Goal: Communication & Community: Answer question/provide support

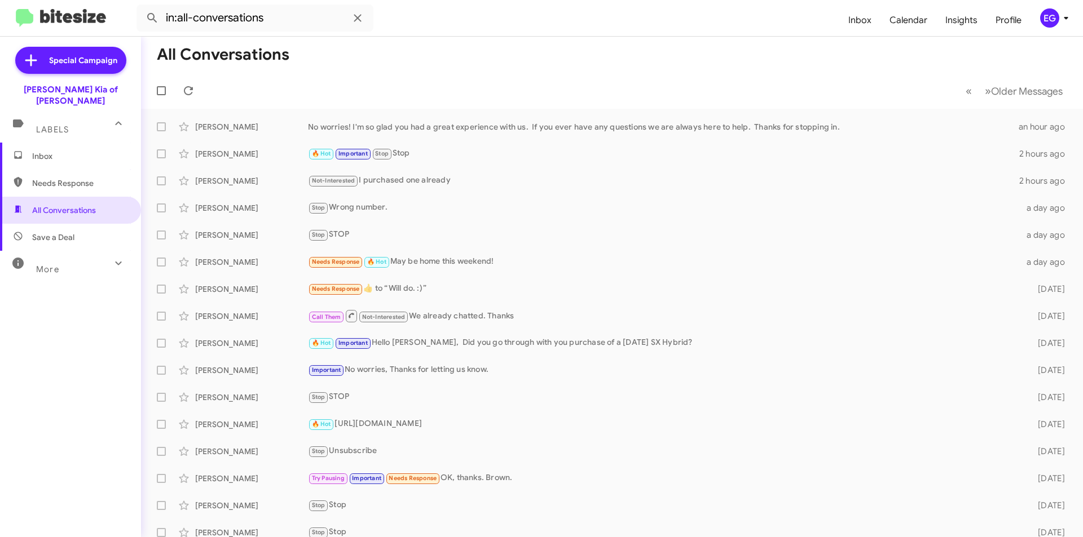
click at [99, 224] on span "Save a Deal" at bounding box center [70, 237] width 141 height 27
type input "in:not-interested"
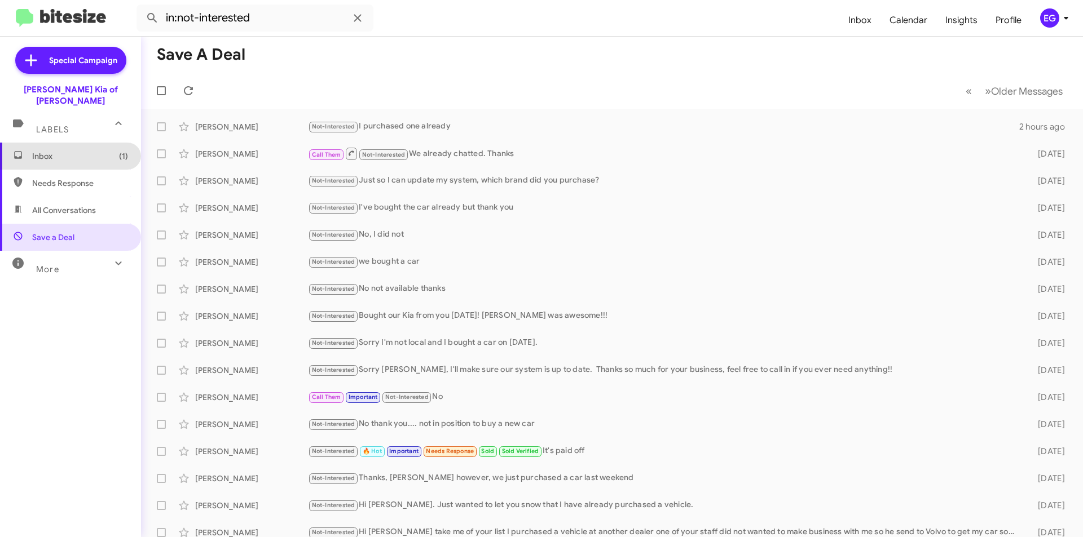
click at [83, 151] on span "Inbox (1)" at bounding box center [80, 156] width 96 height 11
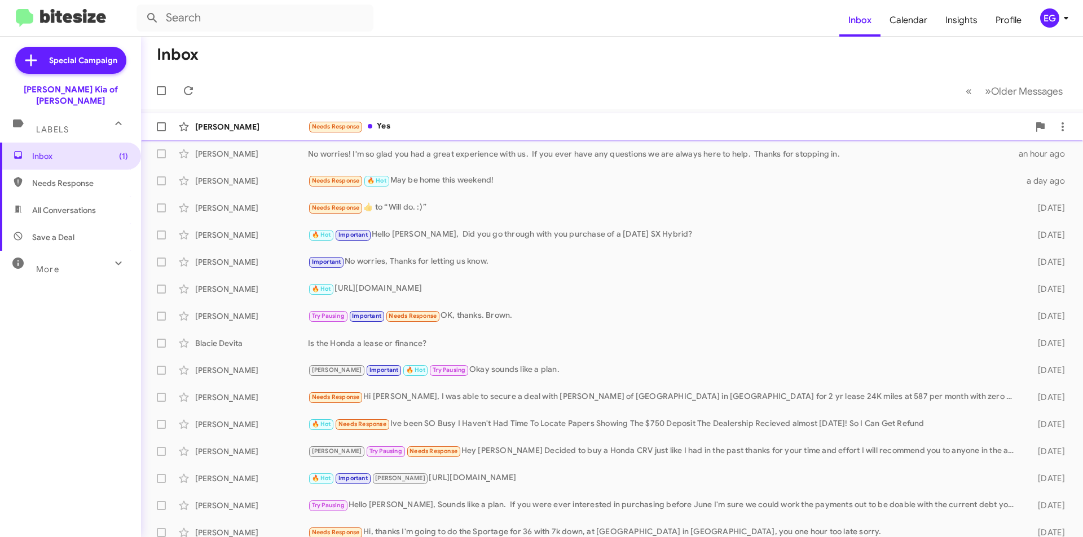
click at [410, 127] on div "Needs Response Yes" at bounding box center [668, 126] width 721 height 13
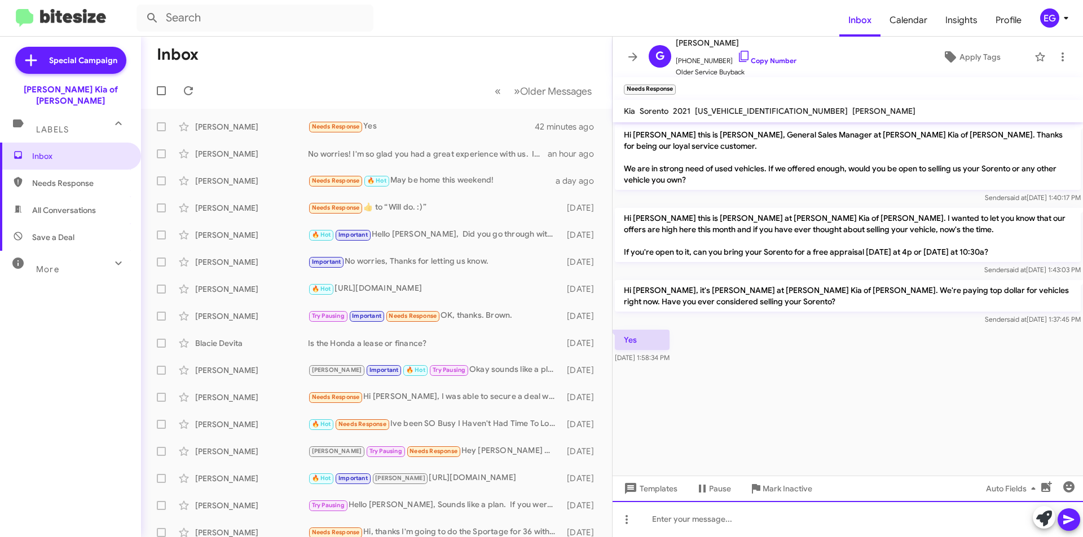
click at [691, 525] on div at bounding box center [847, 519] width 470 height 36
click at [761, 60] on link "Copy Number" at bounding box center [766, 60] width 59 height 8
click at [770, 60] on link "Copy Number" at bounding box center [766, 60] width 59 height 8
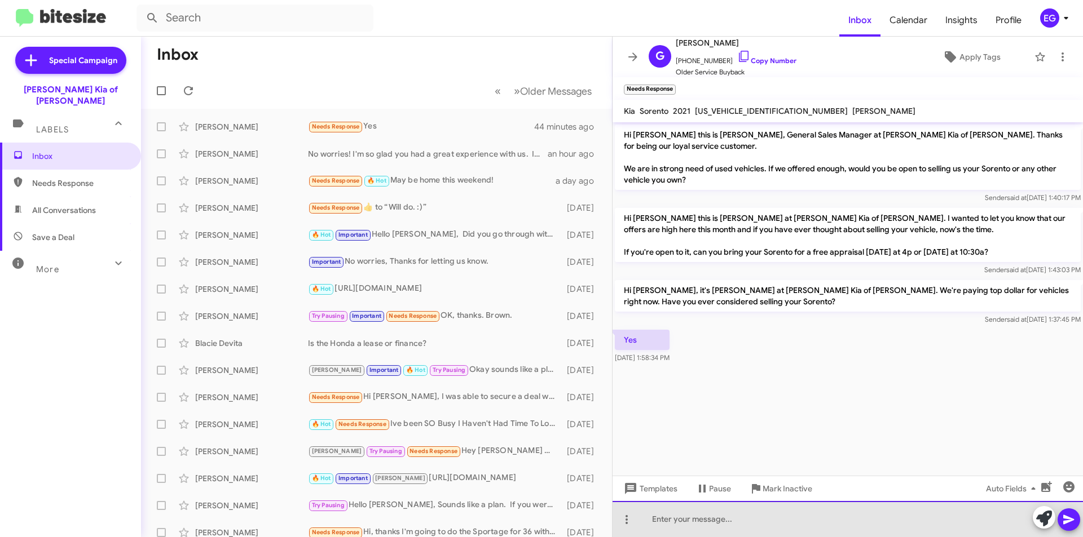
click at [694, 525] on div at bounding box center [847, 519] width 470 height 36
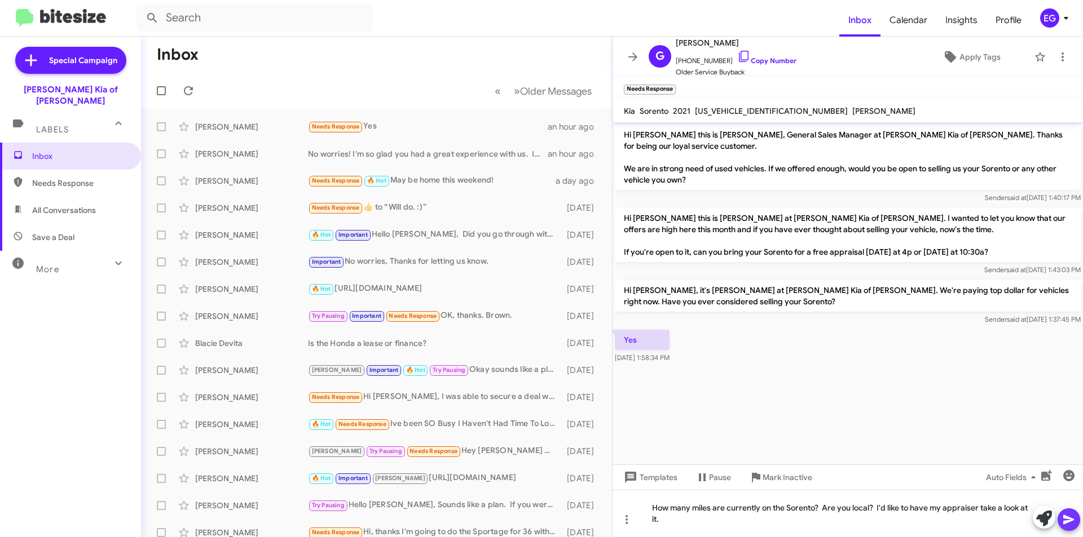
click at [1070, 524] on icon at bounding box center [1069, 520] width 14 height 14
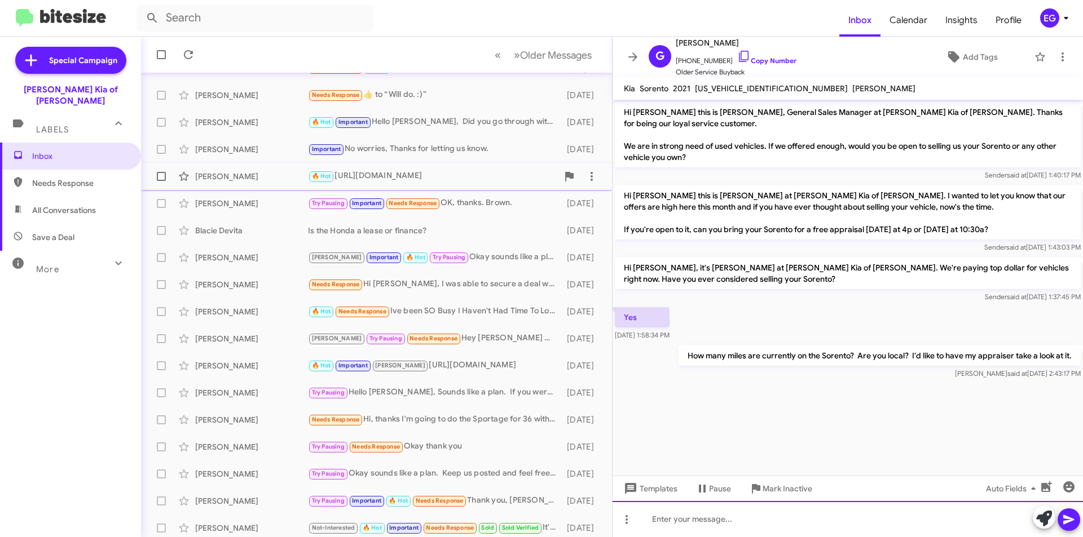
scroll to position [117, 0]
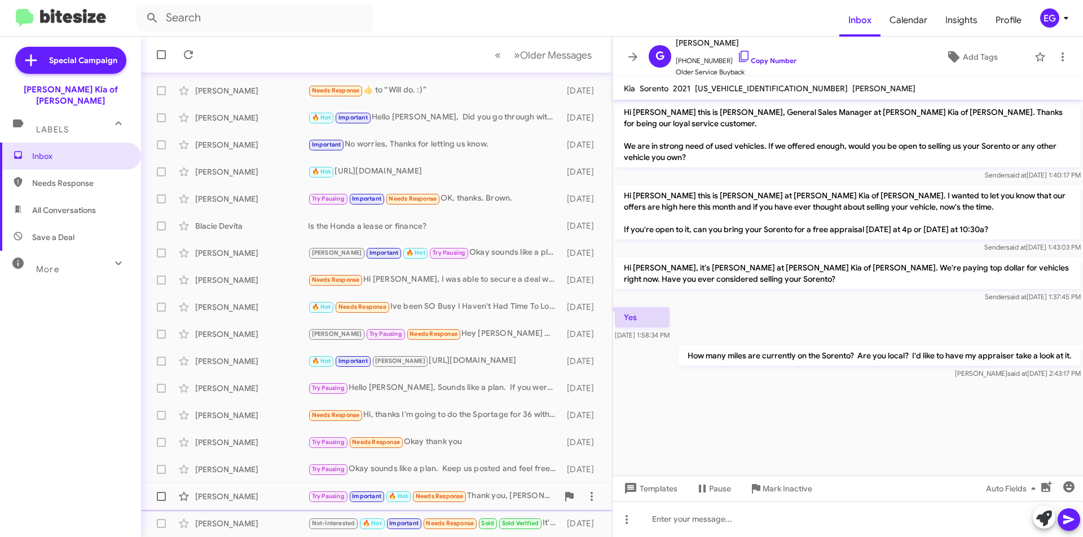
click at [246, 493] on div "[PERSON_NAME]" at bounding box center [251, 496] width 113 height 11
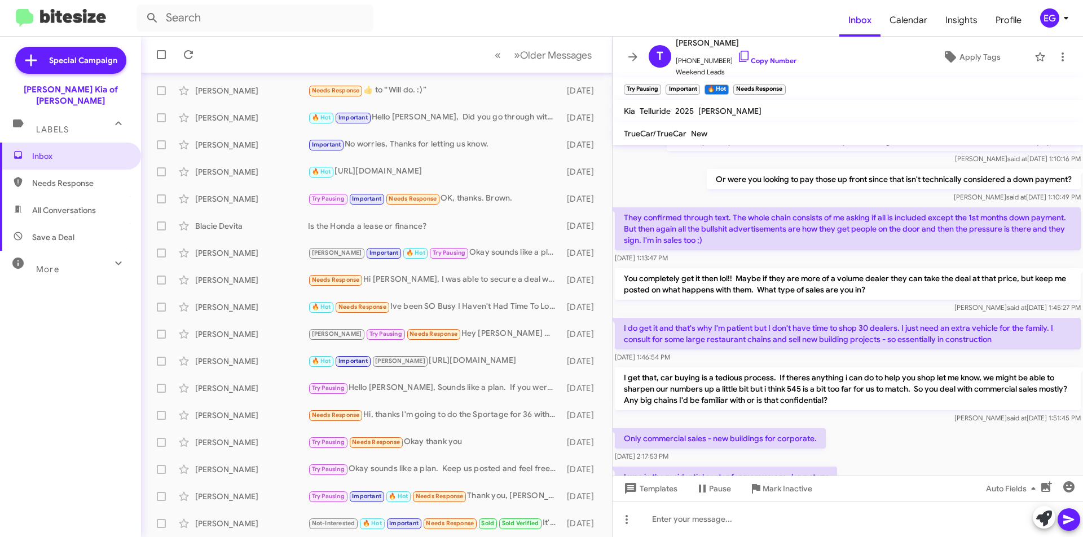
scroll to position [628, 0]
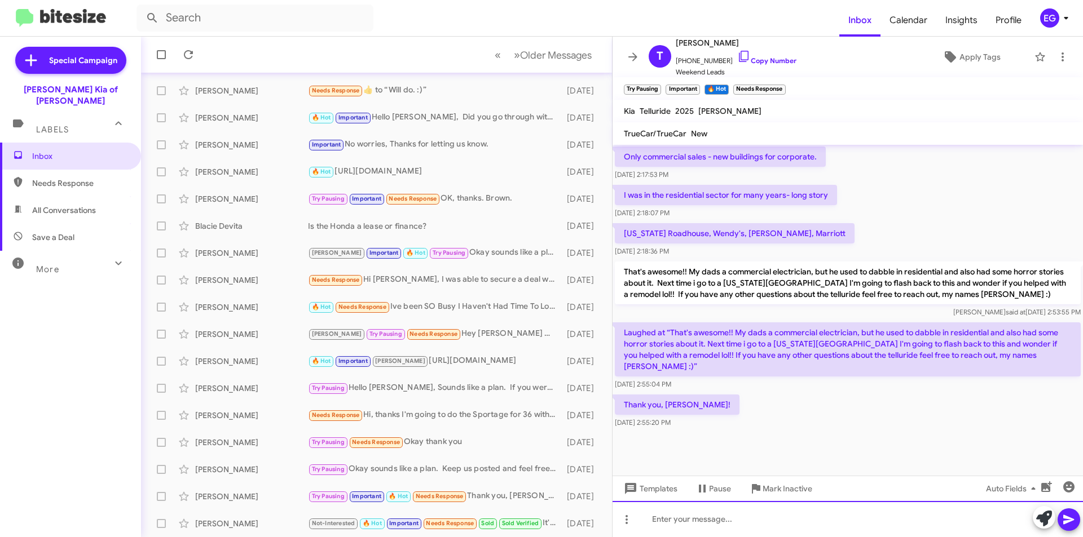
click at [704, 527] on div at bounding box center [847, 519] width 470 height 36
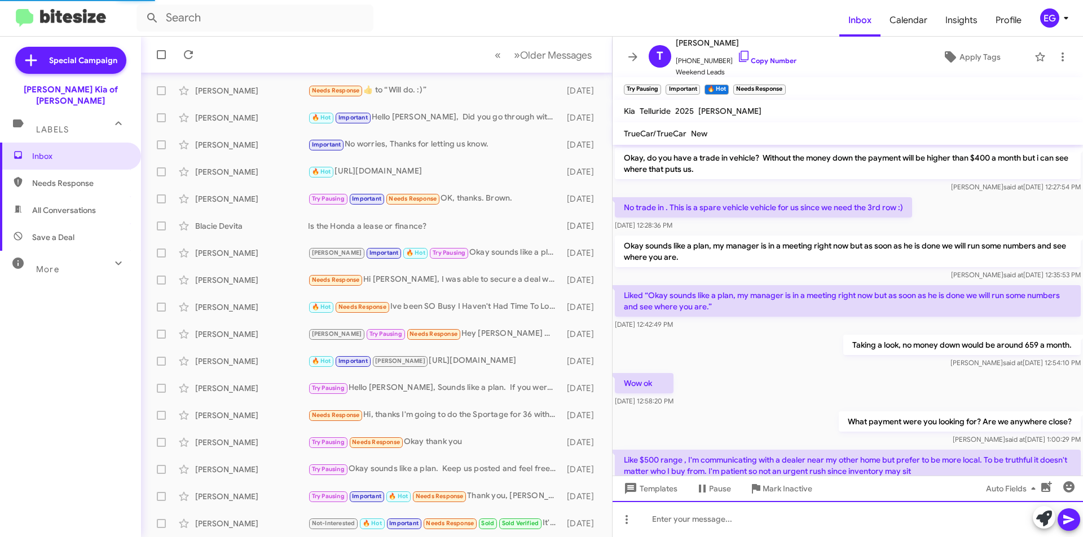
scroll to position [226, 0]
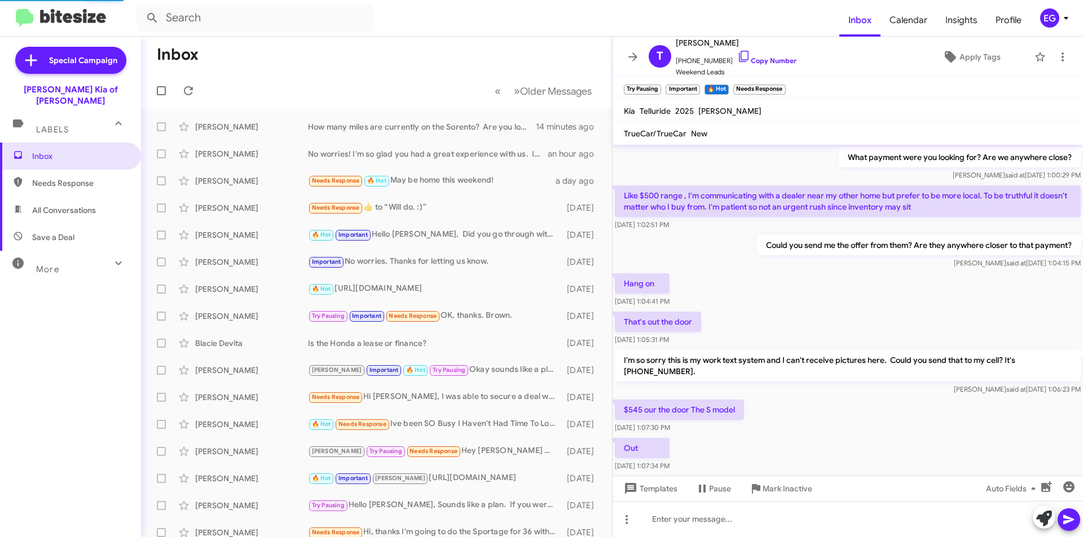
scroll to position [605, 0]
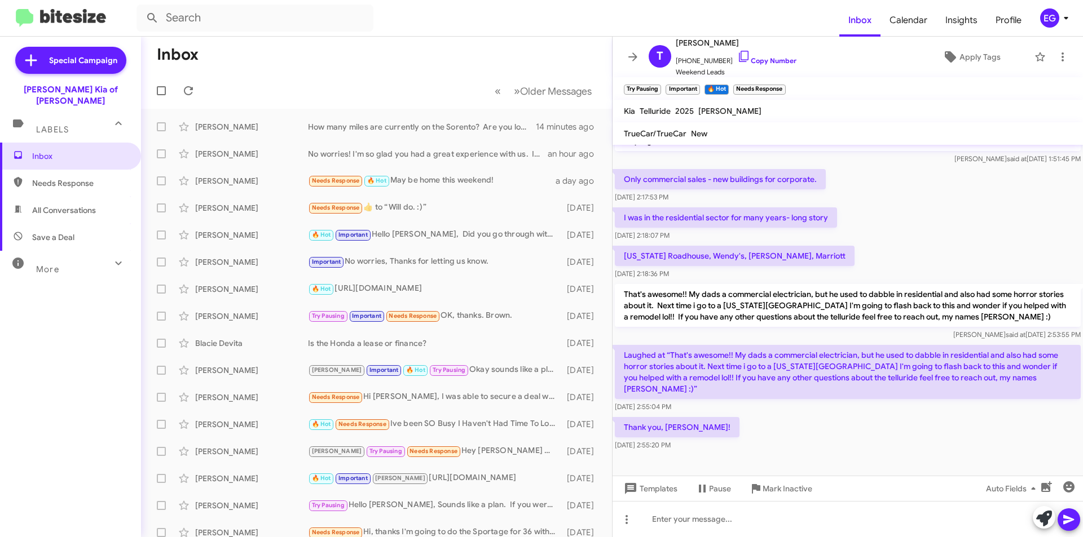
click at [67, 205] on span "All Conversations" at bounding box center [64, 210] width 64 height 11
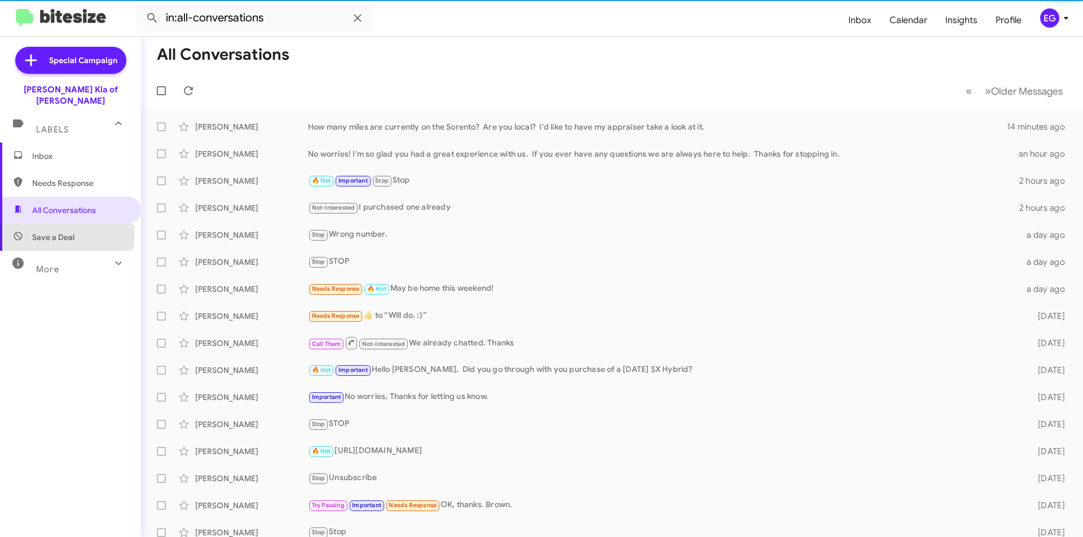
click at [66, 232] on span "Save a Deal" at bounding box center [53, 237] width 42 height 11
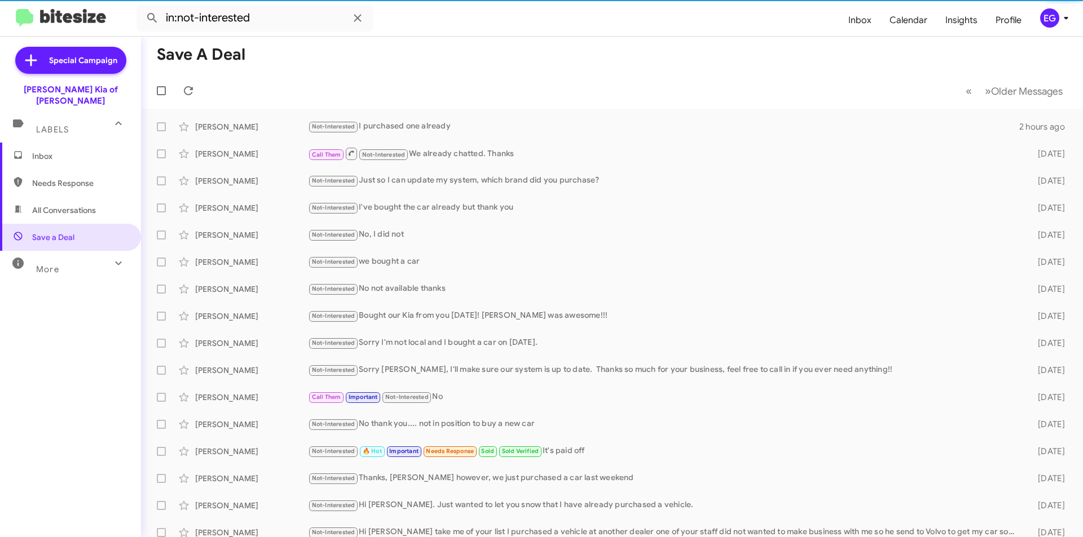
click at [68, 210] on span "All Conversations" at bounding box center [70, 210] width 141 height 27
type input "in:all-conversations"
